Goal: Communication & Community: Participate in discussion

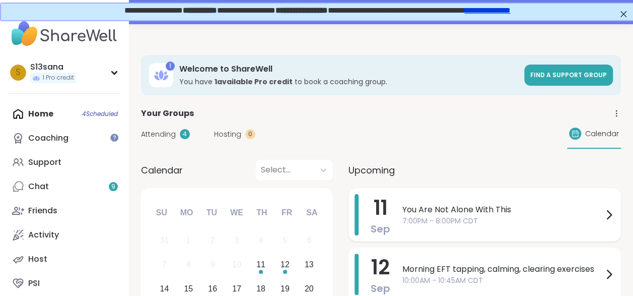
click at [478, 223] on span "7:00PM - 8:00PM CDT" at bounding box center [502, 220] width 200 height 11
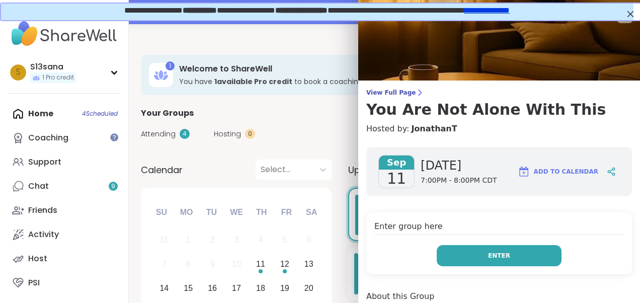
click at [513, 250] on button "Enter" at bounding box center [499, 255] width 125 height 21
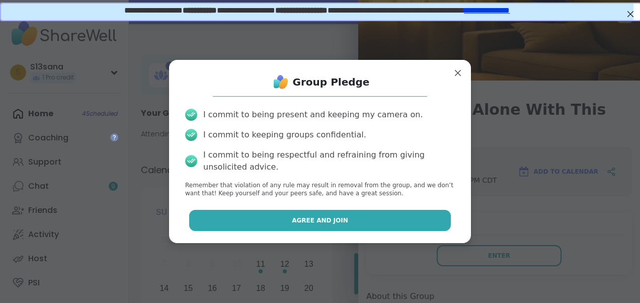
click at [345, 212] on button "Agree and Join" at bounding box center [320, 220] width 262 height 21
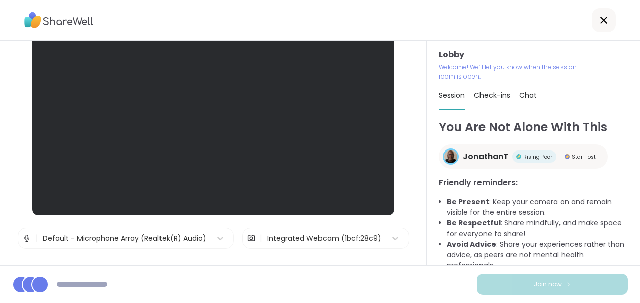
scroll to position [57, 0]
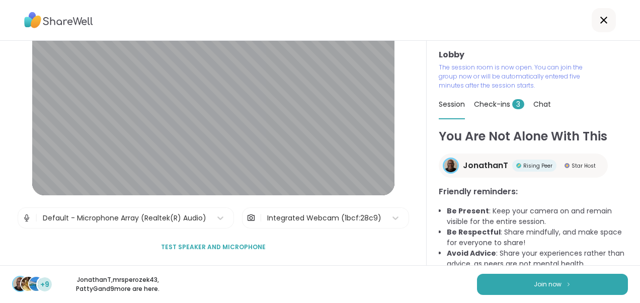
click at [494, 104] on span "Check-ins 3" at bounding box center [499, 104] width 50 height 10
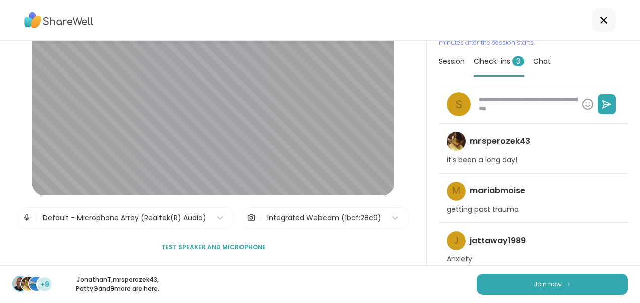
scroll to position [49, 0]
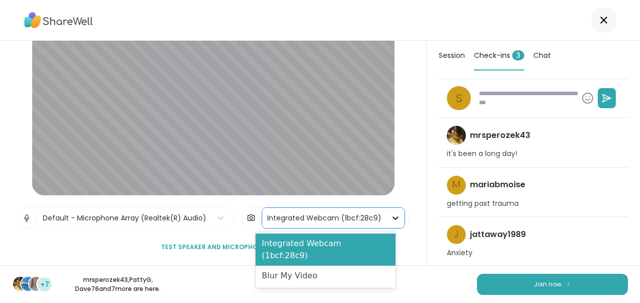
click at [391, 216] on icon at bounding box center [396, 218] width 10 height 10
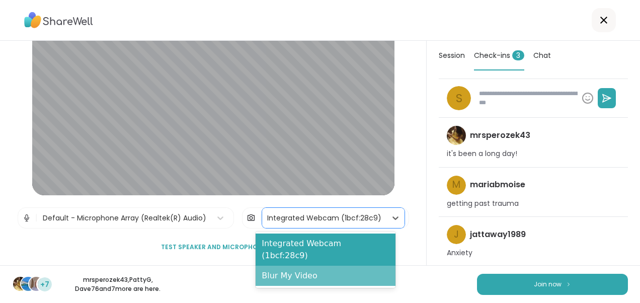
click at [307, 266] on div "Blur My Video" at bounding box center [326, 276] width 140 height 20
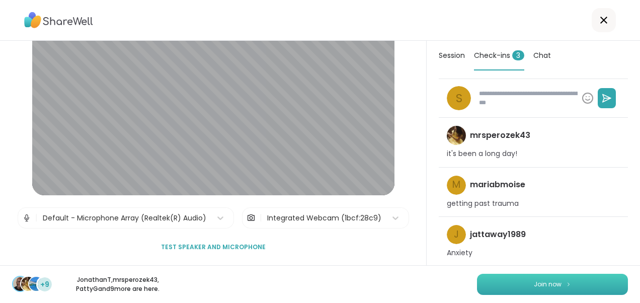
click at [506, 279] on button "Join now" at bounding box center [552, 284] width 151 height 21
type textarea "*"
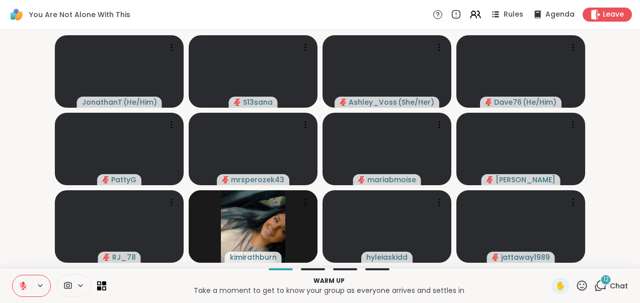
click at [595, 285] on icon at bounding box center [601, 285] width 13 height 13
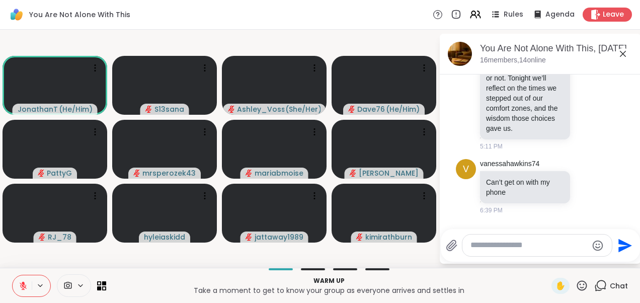
scroll to position [1510, 0]
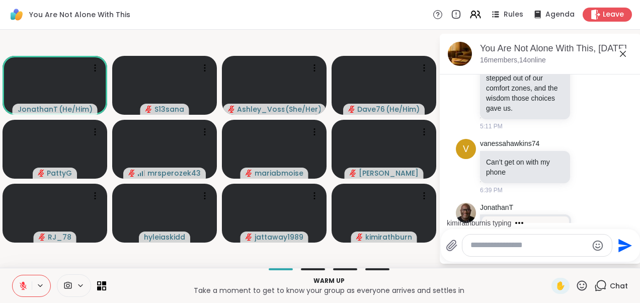
click at [629, 218] on div "kimirathburn is typing" at bounding box center [542, 223] width 197 height 16
click at [630, 217] on div "kimirathburn is typing" at bounding box center [542, 223] width 197 height 16
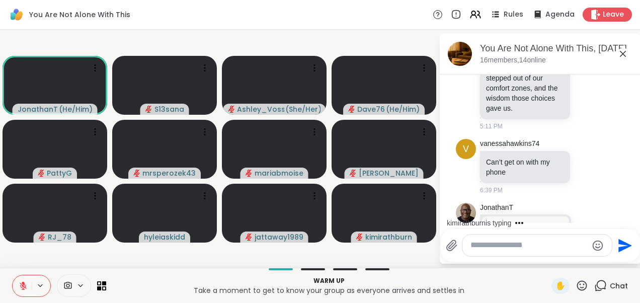
click at [628, 215] on div "kimirathburn is typing" at bounding box center [542, 223] width 197 height 16
click at [593, 135] on div "JonathanT ⚡ [DATE] Topic ⚡ What’s a risk you took that taught you something imp…" at bounding box center [540, 27] width 169 height 215
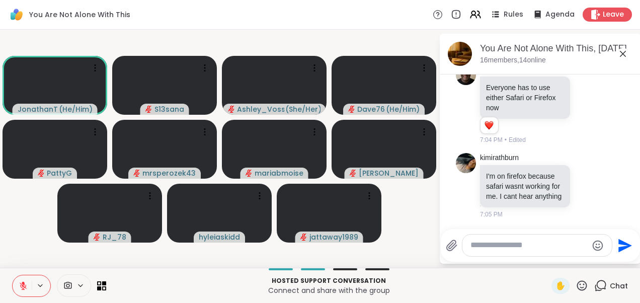
scroll to position [2396, 0]
click at [623, 50] on icon at bounding box center [623, 54] width 12 height 12
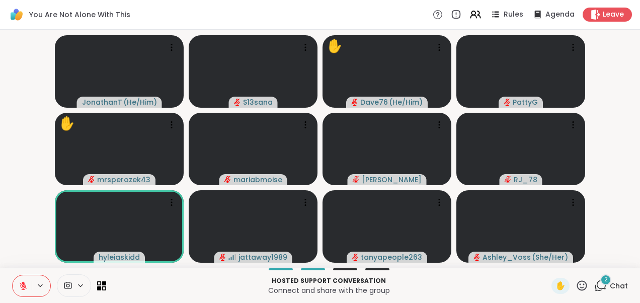
click at [605, 283] on span "2" at bounding box center [607, 279] width 4 height 9
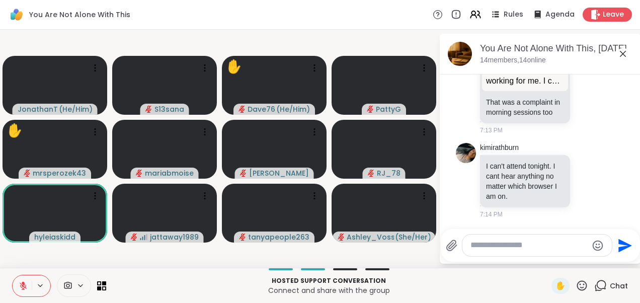
scroll to position [2679, 0]
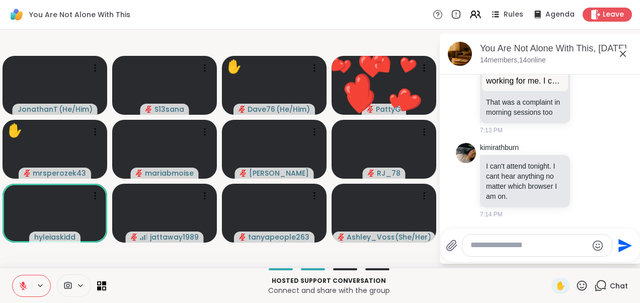
click at [625, 56] on icon at bounding box center [623, 54] width 12 height 12
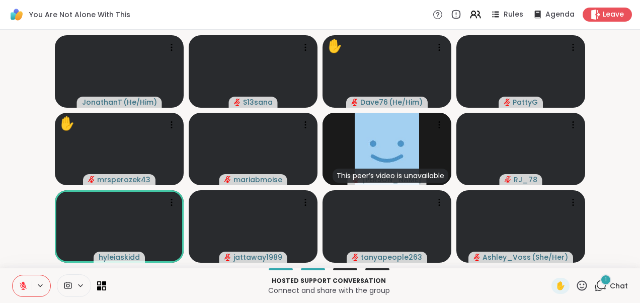
click at [610, 282] on span "Chat" at bounding box center [619, 286] width 18 height 10
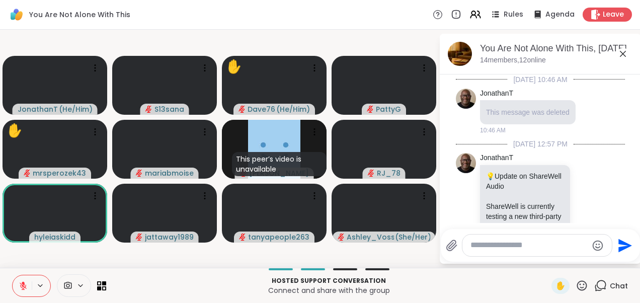
scroll to position [2732, 0]
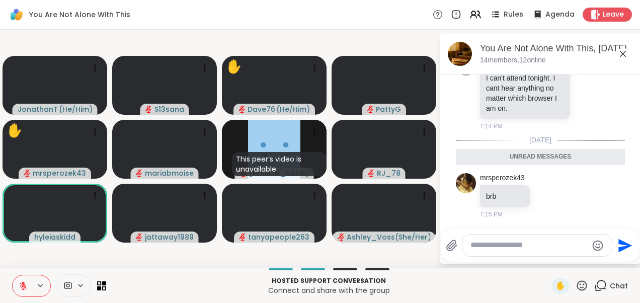
click at [624, 55] on icon at bounding box center [623, 54] width 12 height 12
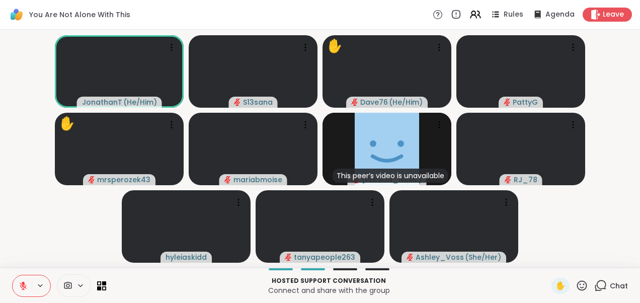
click at [623, 55] on video-player-container "JonathanT ( He/Him ) S13sana ✋ Dave76 ( He/Him ) [PERSON_NAME] ✋ mrsperozek43 m…" at bounding box center [320, 149] width 628 height 230
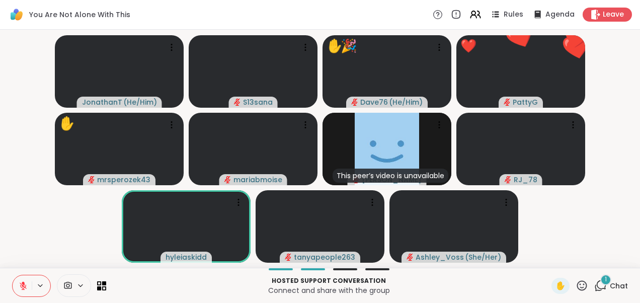
click at [626, 55] on video-player-container "JonathanT ( He/Him ) S13sana ✋ 🎉 Dave76 ( He/Him ) 🎉 🎉 🎉 🎉 🎉 🎉 🎉 🎉 🎉 🎉 🎉 🎉 🎉 🎉 …" at bounding box center [320, 149] width 628 height 230
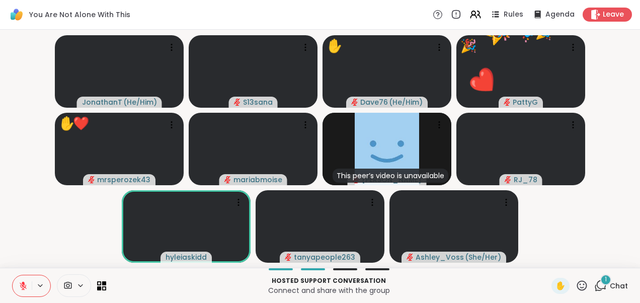
click at [605, 280] on span "1" at bounding box center [606, 279] width 2 height 9
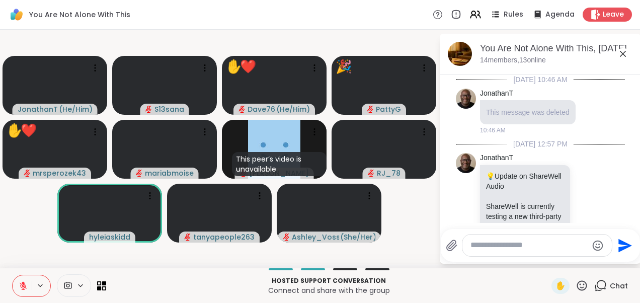
scroll to position [2795, 0]
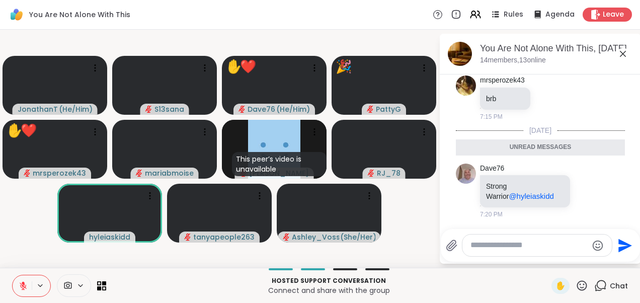
click at [625, 55] on icon at bounding box center [623, 54] width 6 height 6
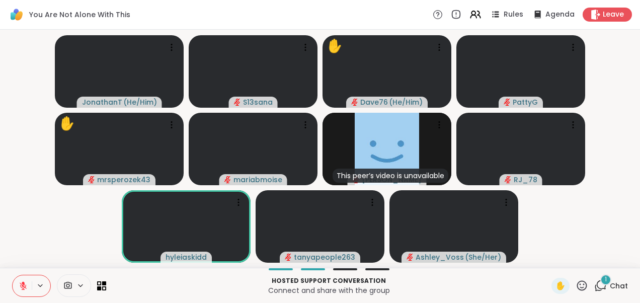
click at [595, 287] on icon at bounding box center [601, 285] width 13 height 13
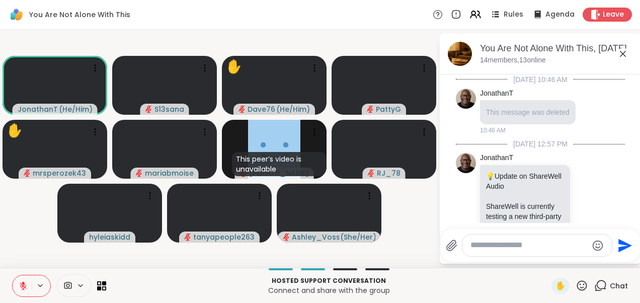
scroll to position [2849, 0]
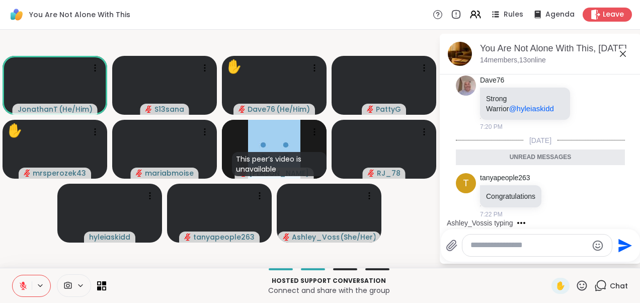
click at [623, 54] on icon at bounding box center [623, 54] width 12 height 12
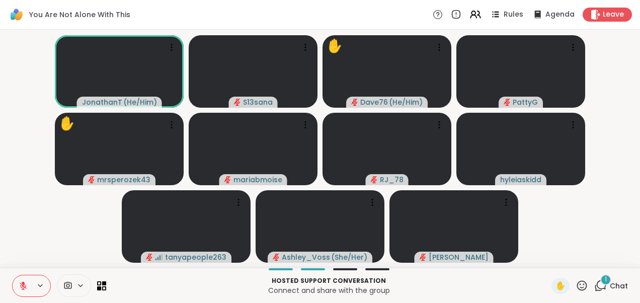
click at [605, 278] on span "1" at bounding box center [606, 279] width 2 height 9
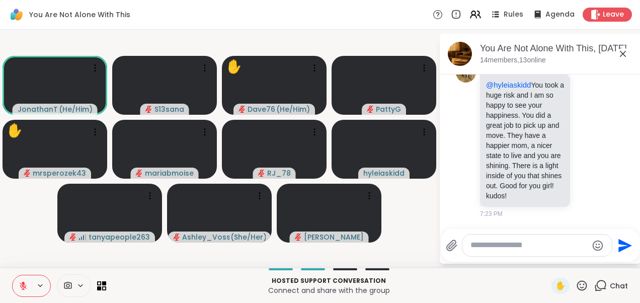
scroll to position [3023, 0]
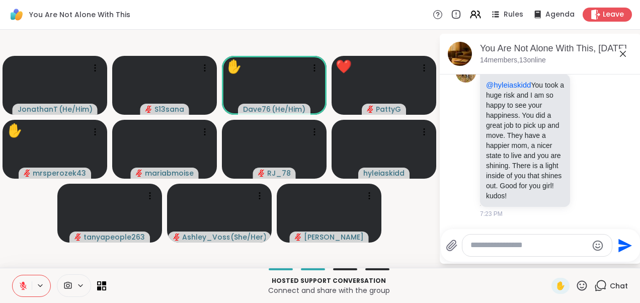
click at [621, 54] on icon at bounding box center [623, 54] width 12 height 12
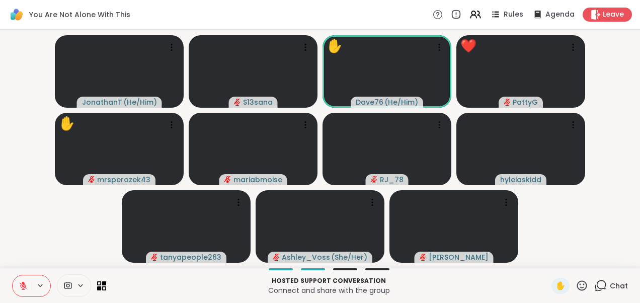
click at [29, 155] on video-player-container "JonathanT ( He/Him ) S13sana ✋ Dave76 ( He/Him ) ❤️ PattyG ✋ mrsperozek43 maria…" at bounding box center [320, 149] width 628 height 230
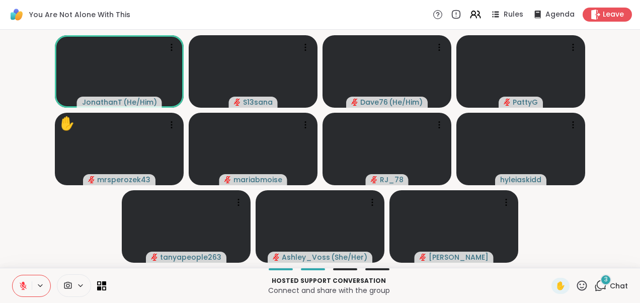
click at [578, 225] on video-player-container "JonathanT ( He/Him ) S13sana Dave76 ( He/Him ) PattyG ✋ mrsperozek43 mariabmois…" at bounding box center [320, 149] width 628 height 230
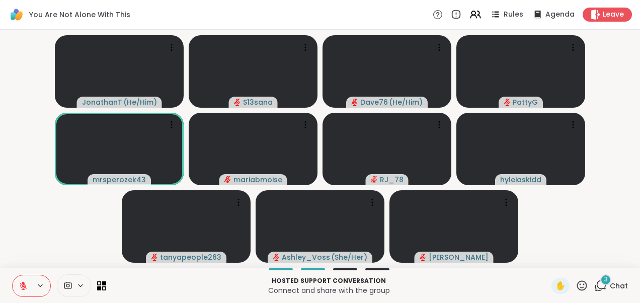
click at [597, 287] on icon at bounding box center [602, 284] width 10 height 9
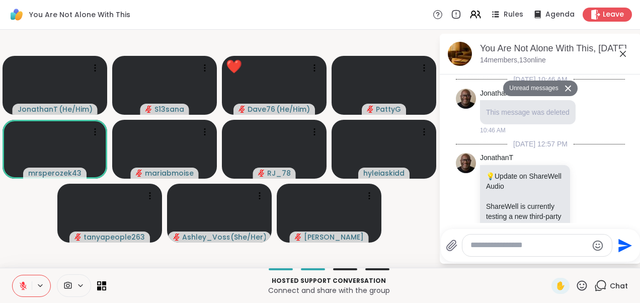
scroll to position [3325, 0]
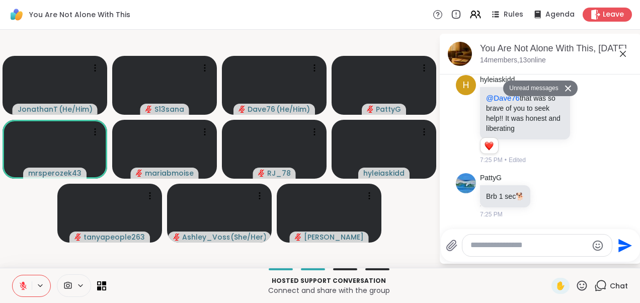
click at [624, 53] on icon at bounding box center [623, 54] width 6 height 6
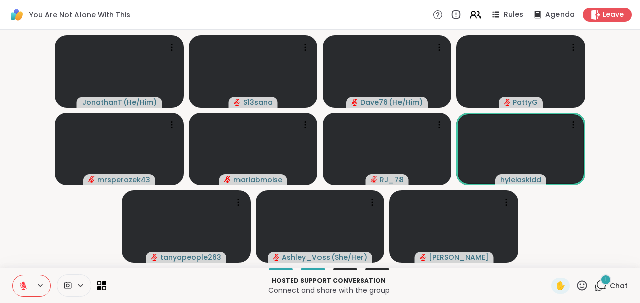
click at [595, 285] on icon at bounding box center [601, 285] width 13 height 13
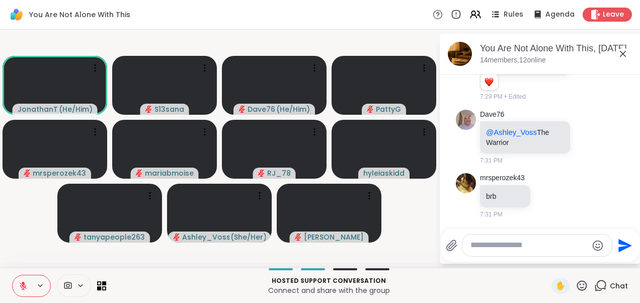
scroll to position [3554, 0]
